Goal: Task Accomplishment & Management: Manage account settings

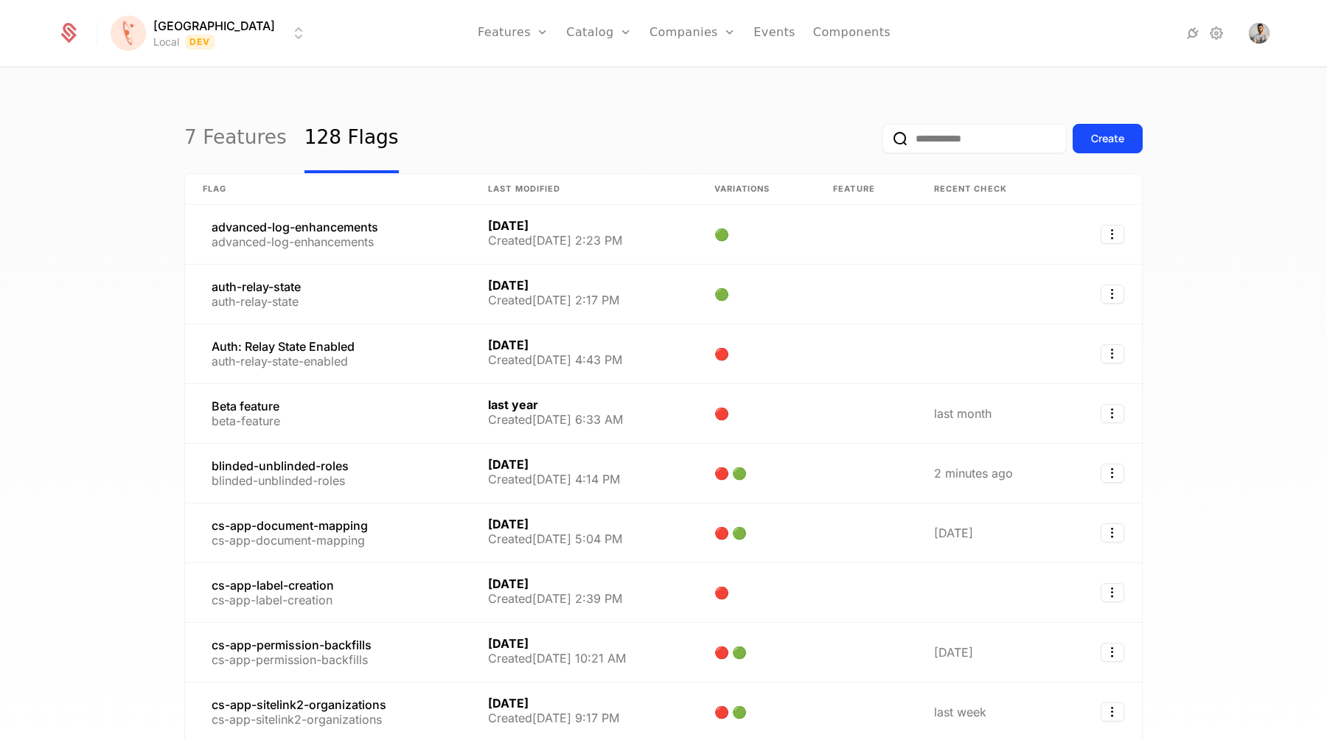
click at [922, 142] on input "email" at bounding box center [975, 138] width 184 height 29
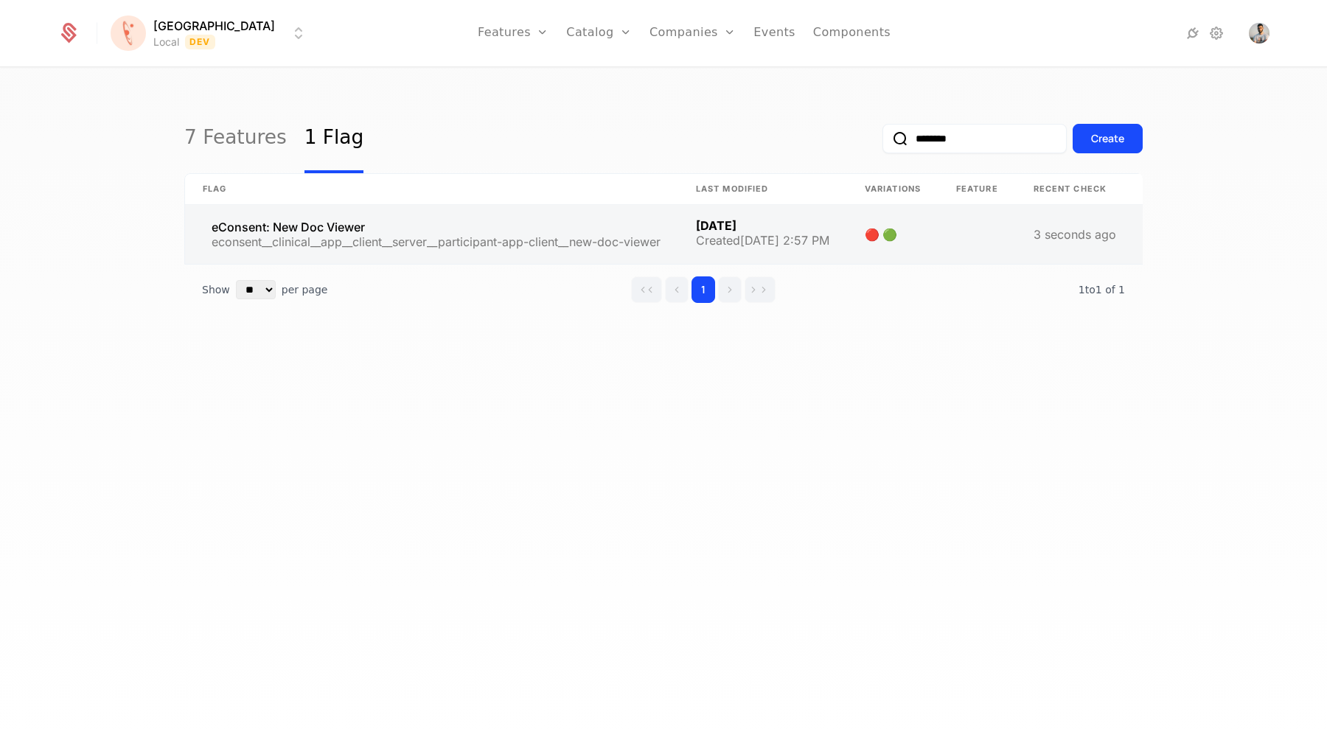
type input "********"
click at [325, 230] on link at bounding box center [431, 234] width 493 height 59
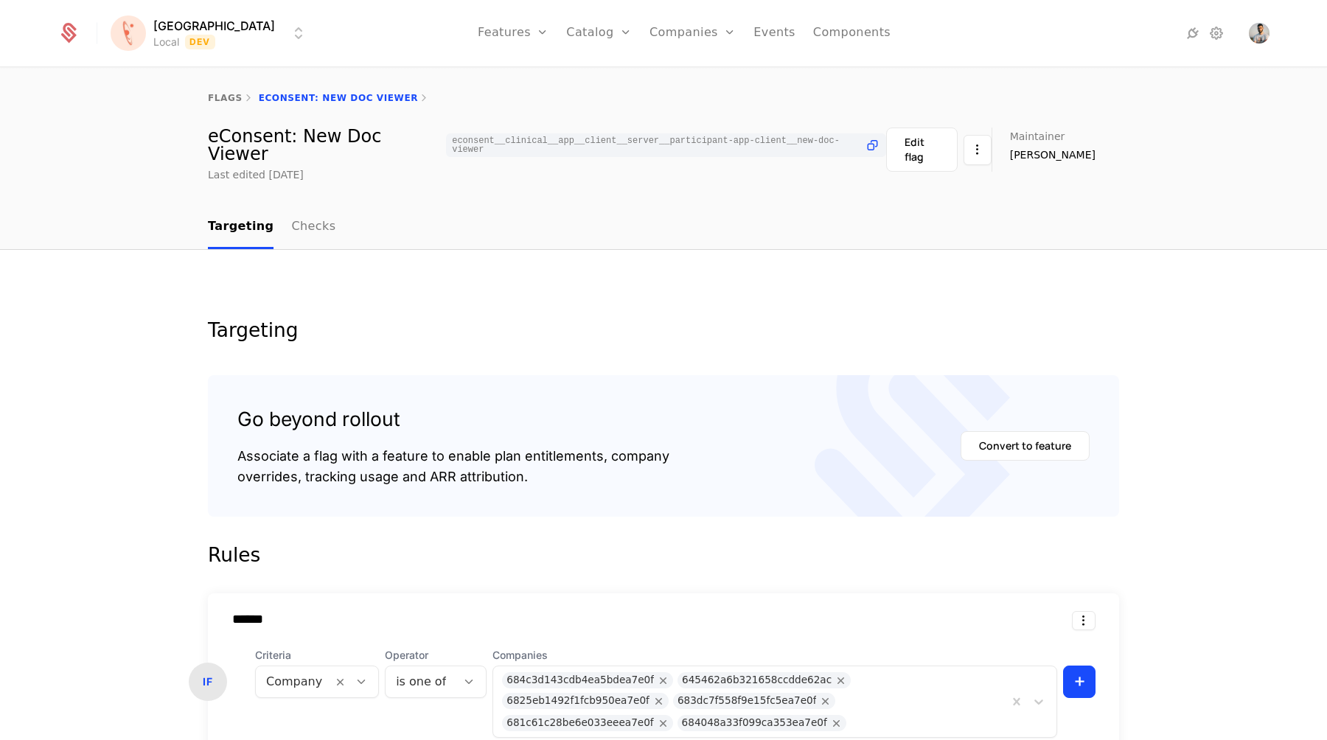
scroll to position [290, 0]
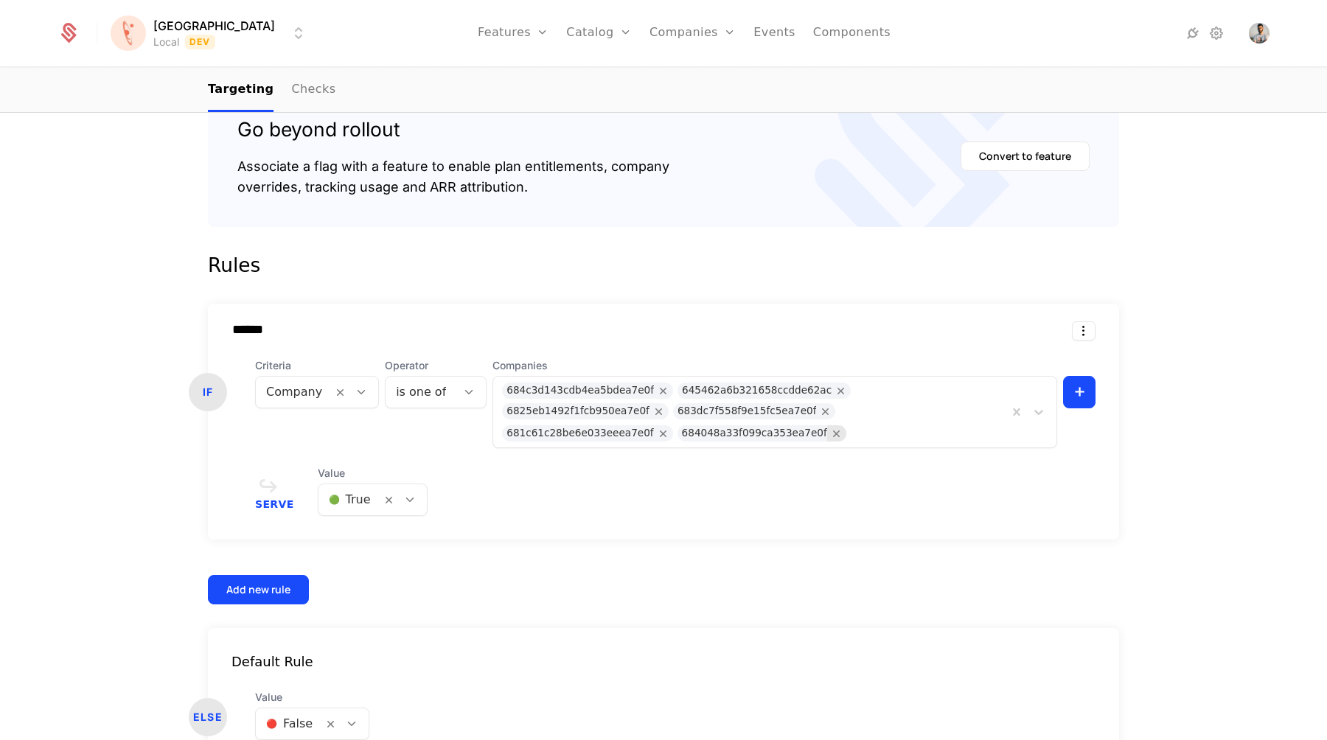
click at [843, 427] on icon "Remove 684048a33f099ca353ea7e0f" at bounding box center [836, 433] width 13 height 13
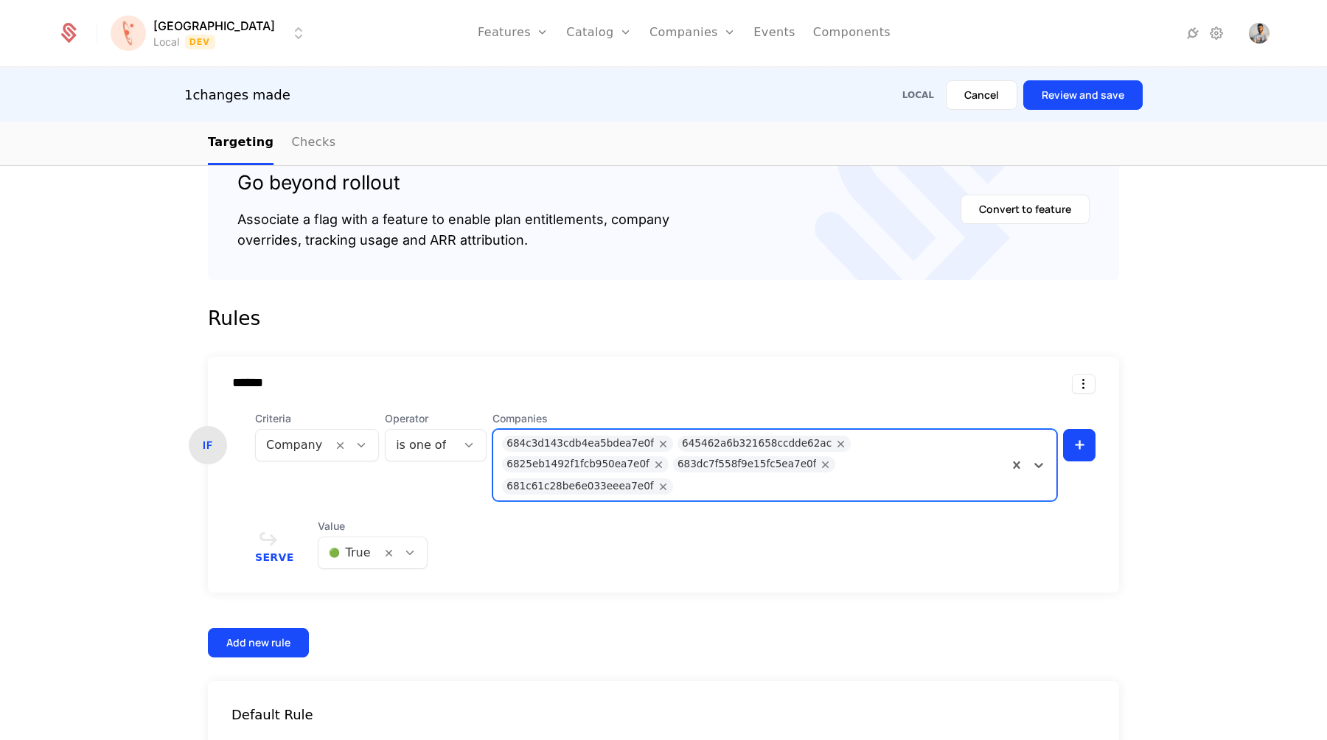
click at [1071, 113] on div "1 changes made Local Cancel Review and save" at bounding box center [663, 95] width 1327 height 53
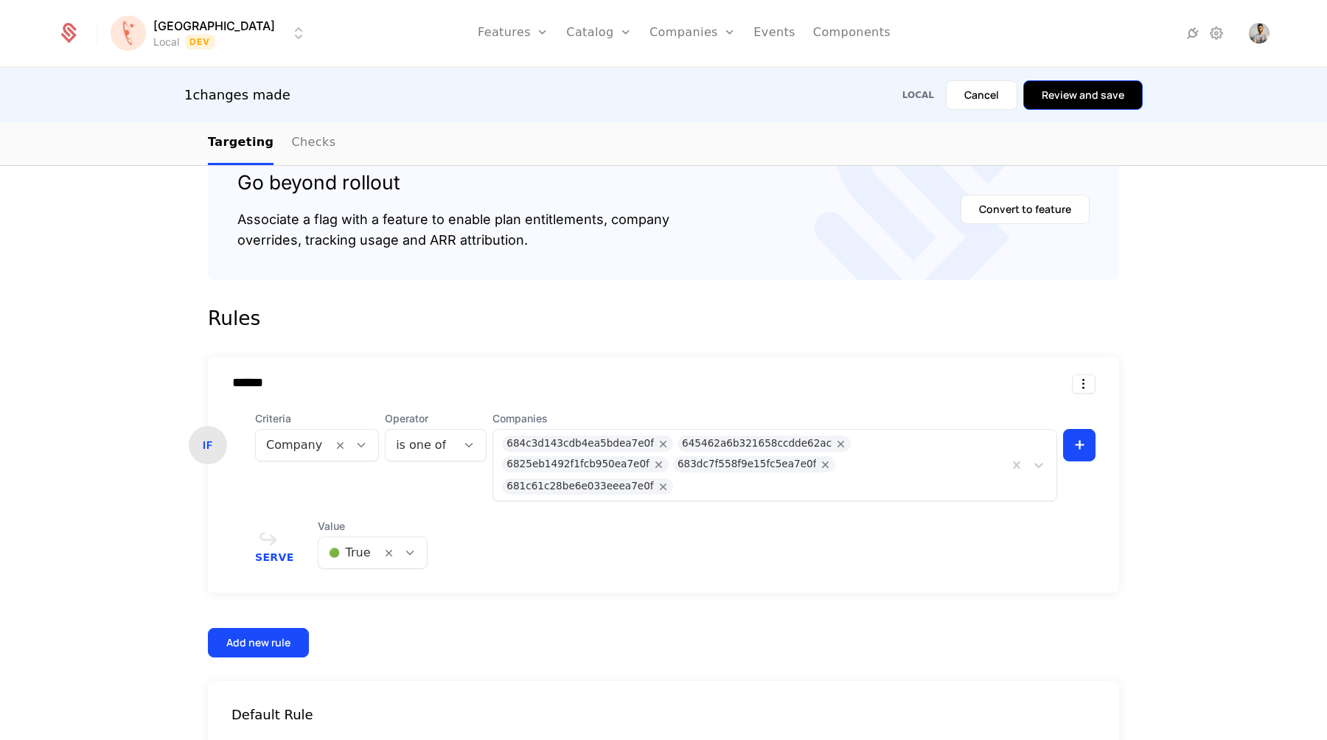
click at [1077, 97] on button "Review and save" at bounding box center [1082, 94] width 119 height 29
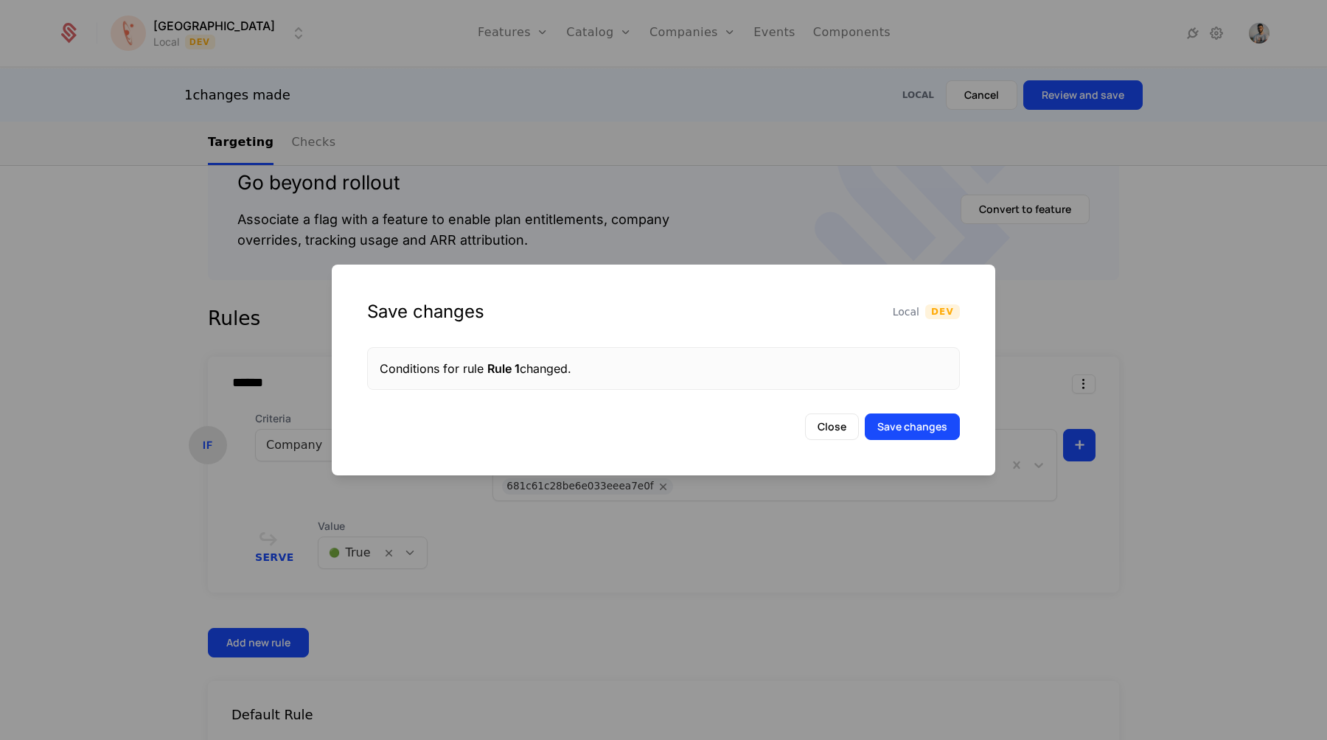
click at [885, 409] on div "Save changes Local Dev Conditions for rule Rule 1 changed. Close Save changes" at bounding box center [664, 370] width 664 height 211
click at [885, 410] on div "Save changes Local Dev Conditions for rule Rule 1 changed. Close Save changes" at bounding box center [664, 370] width 664 height 211
click at [885, 412] on div "Save changes Local Dev Conditions for rule Rule 1 changed. Close Save changes" at bounding box center [664, 370] width 664 height 211
click at [885, 415] on button "Save changes" at bounding box center [912, 427] width 95 height 27
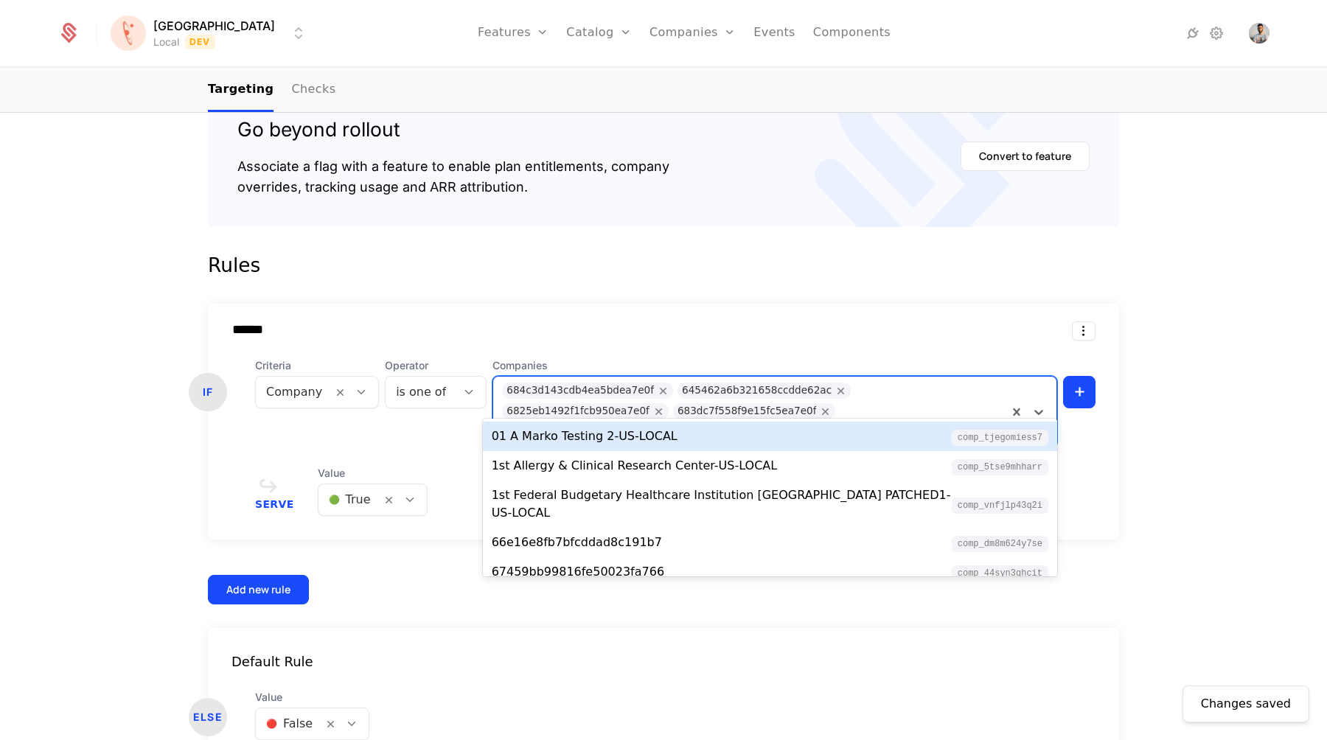
click at [899, 421] on div at bounding box center [840, 431] width 319 height 21
click at [902, 421] on div at bounding box center [840, 431] width 319 height 21
paste input "**********"
type input "**********"
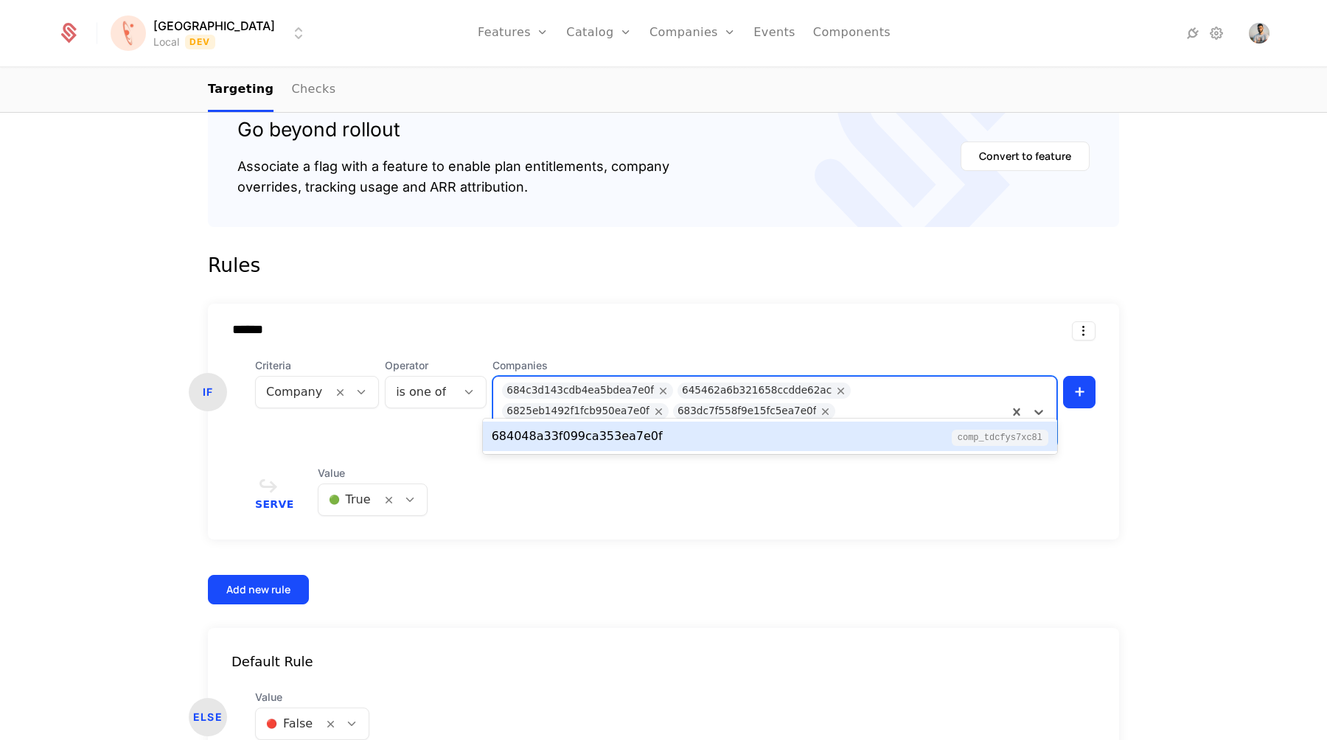
click at [677, 436] on div "684048a33f099ca353ea7e0f comp_TDCfYs7Xc8L" at bounding box center [770, 437] width 557 height 18
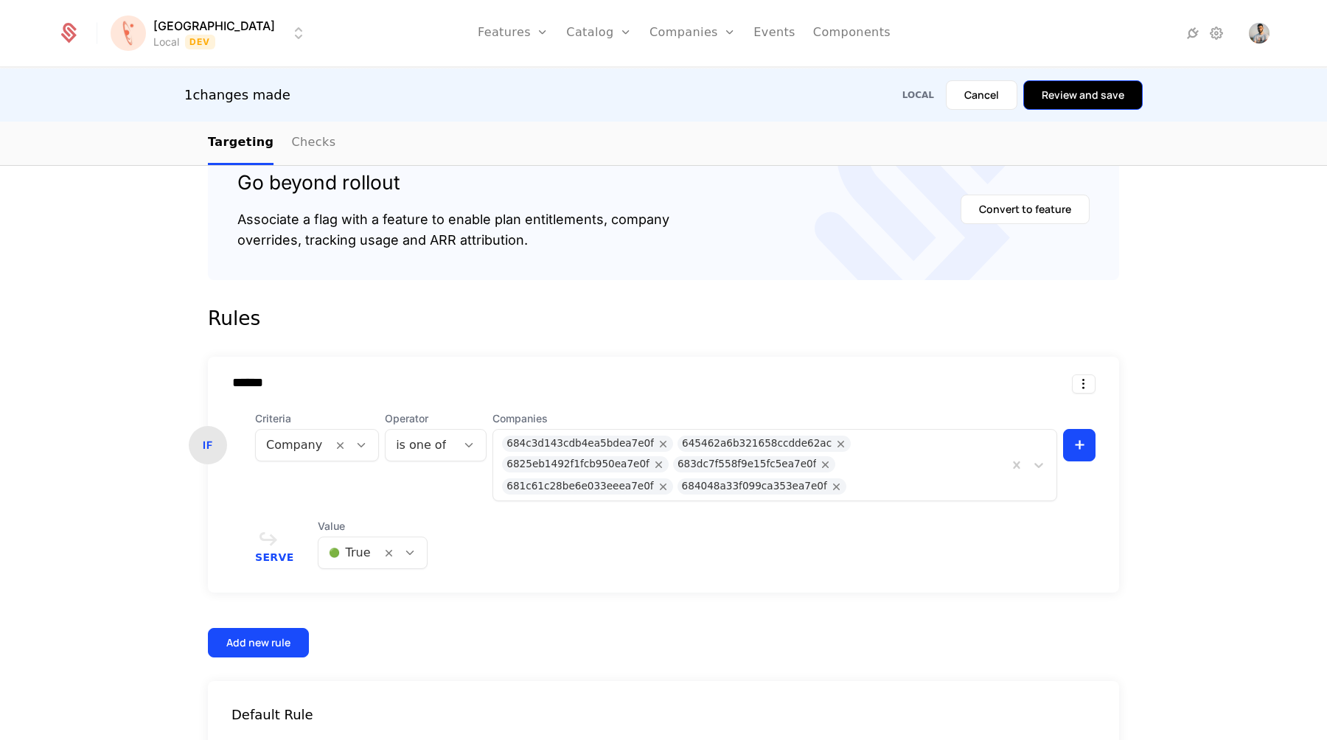
click at [1056, 109] on button "Review and save" at bounding box center [1082, 94] width 119 height 29
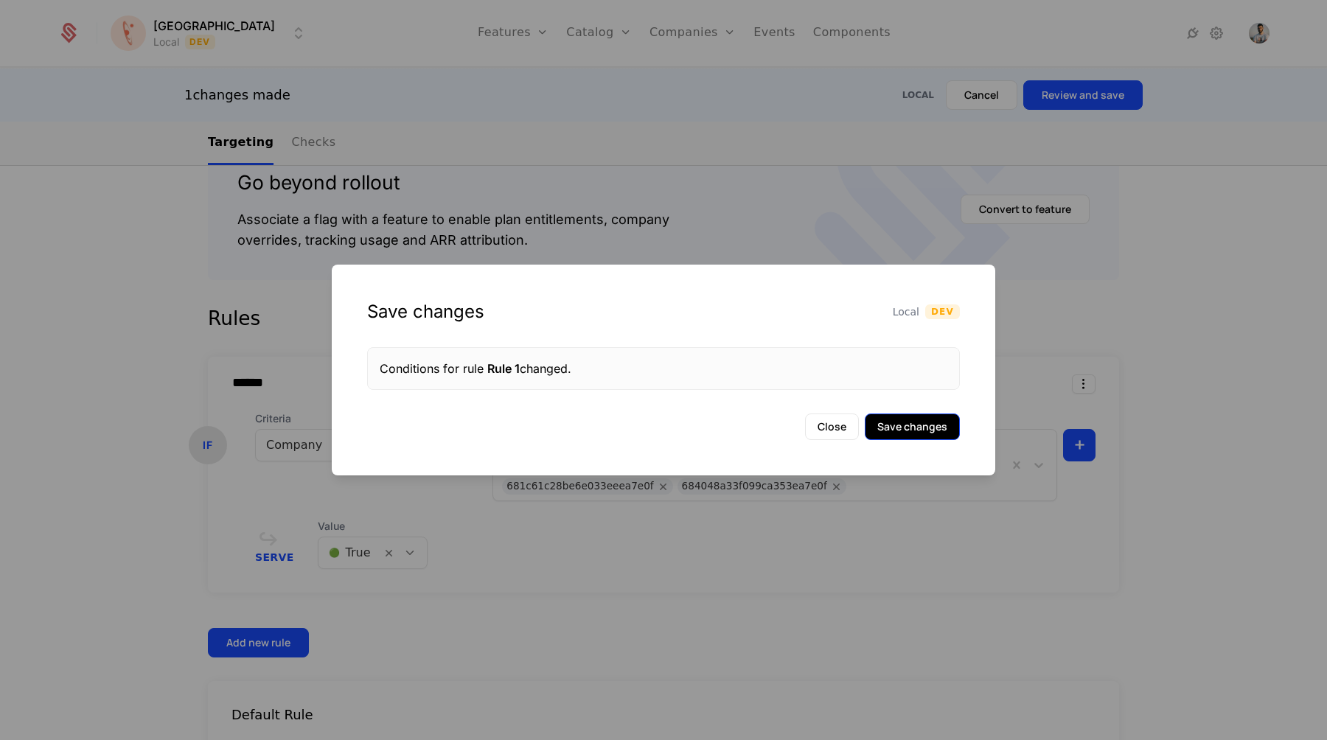
click at [928, 425] on button "Save changes" at bounding box center [912, 427] width 95 height 27
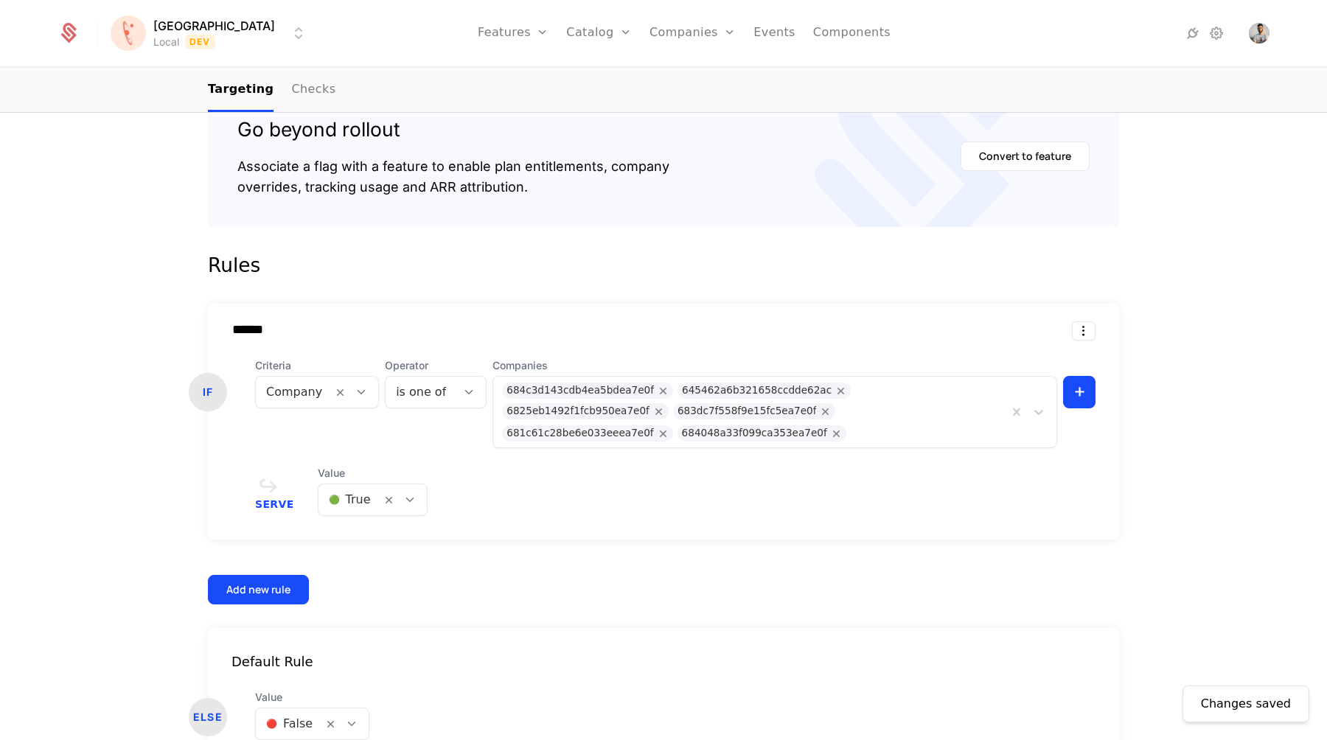
scroll to position [0, 0]
